Goal: Use online tool/utility: Utilize a website feature to perform a specific function

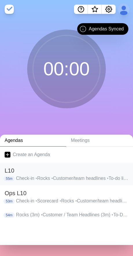
click at [43, 180] on p "Check-in • Rocks • Customer/team headlines • To-do list • IDS • Wrap up" at bounding box center [72, 178] width 113 height 7
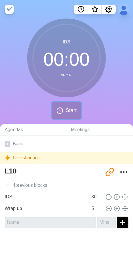
click at [61, 112] on icon at bounding box center [60, 110] width 7 height 7
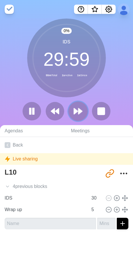
click at [78, 110] on icon at bounding box center [78, 111] width 10 height 10
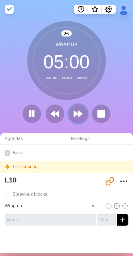
click at [78, 110] on icon at bounding box center [78, 114] width 10 height 10
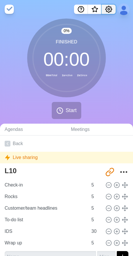
click at [109, 8] on icon "Settings" at bounding box center [109, 9] width 7 height 7
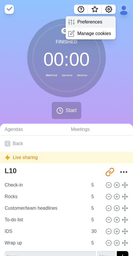
click at [82, 20] on p "Preferences" at bounding box center [89, 22] width 25 height 7
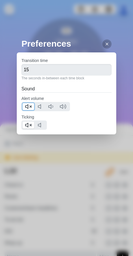
click at [30, 107] on icon at bounding box center [28, 106] width 7 height 7
click at [28, 123] on polygon at bounding box center [27, 125] width 3 height 4
click at [105, 43] on icon at bounding box center [107, 44] width 5 height 5
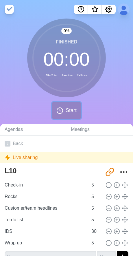
click at [63, 111] on button "Start" at bounding box center [67, 110] width 30 height 17
